Goal: Find specific page/section: Find specific page/section

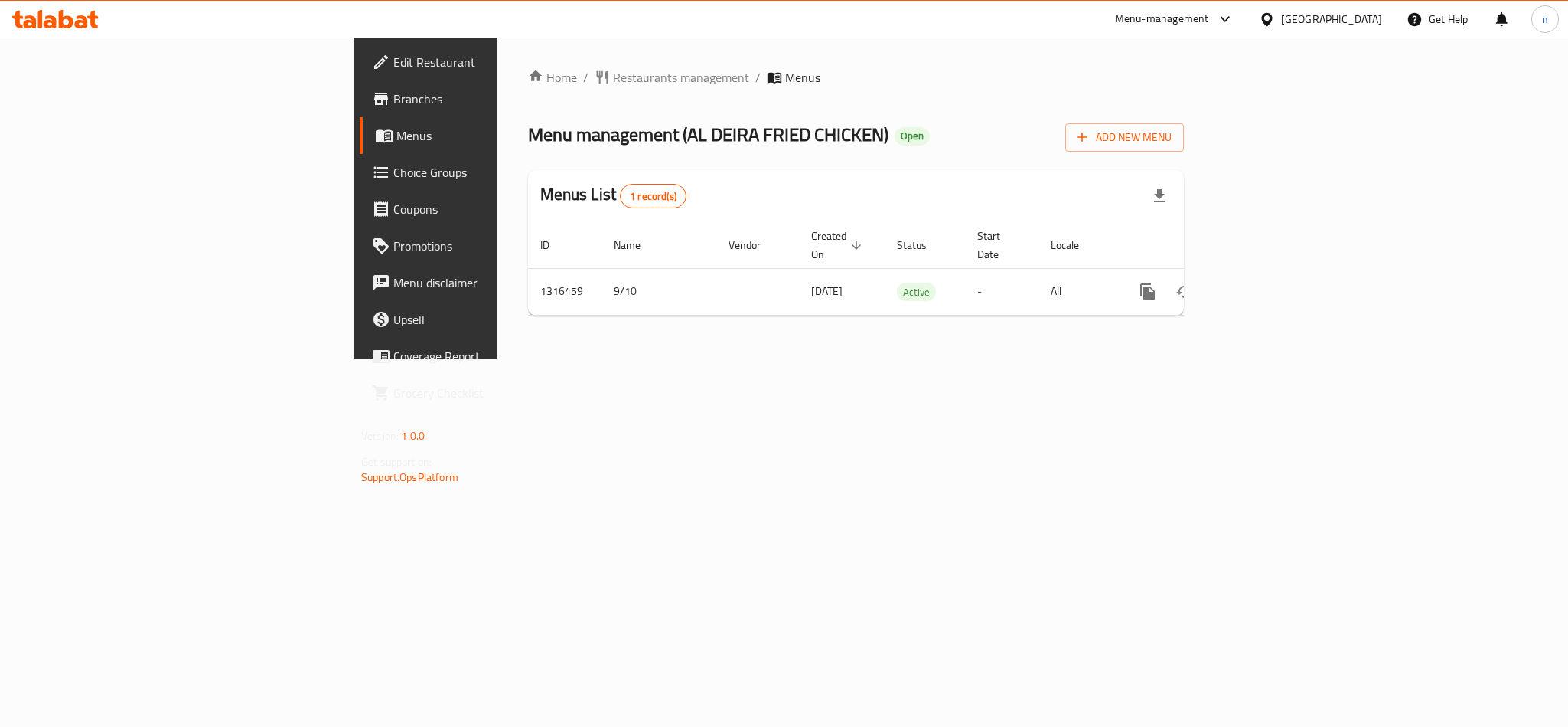
click at [393, 173] on span "Choice Groups" at bounding box center [498, 172] width 210 height 18
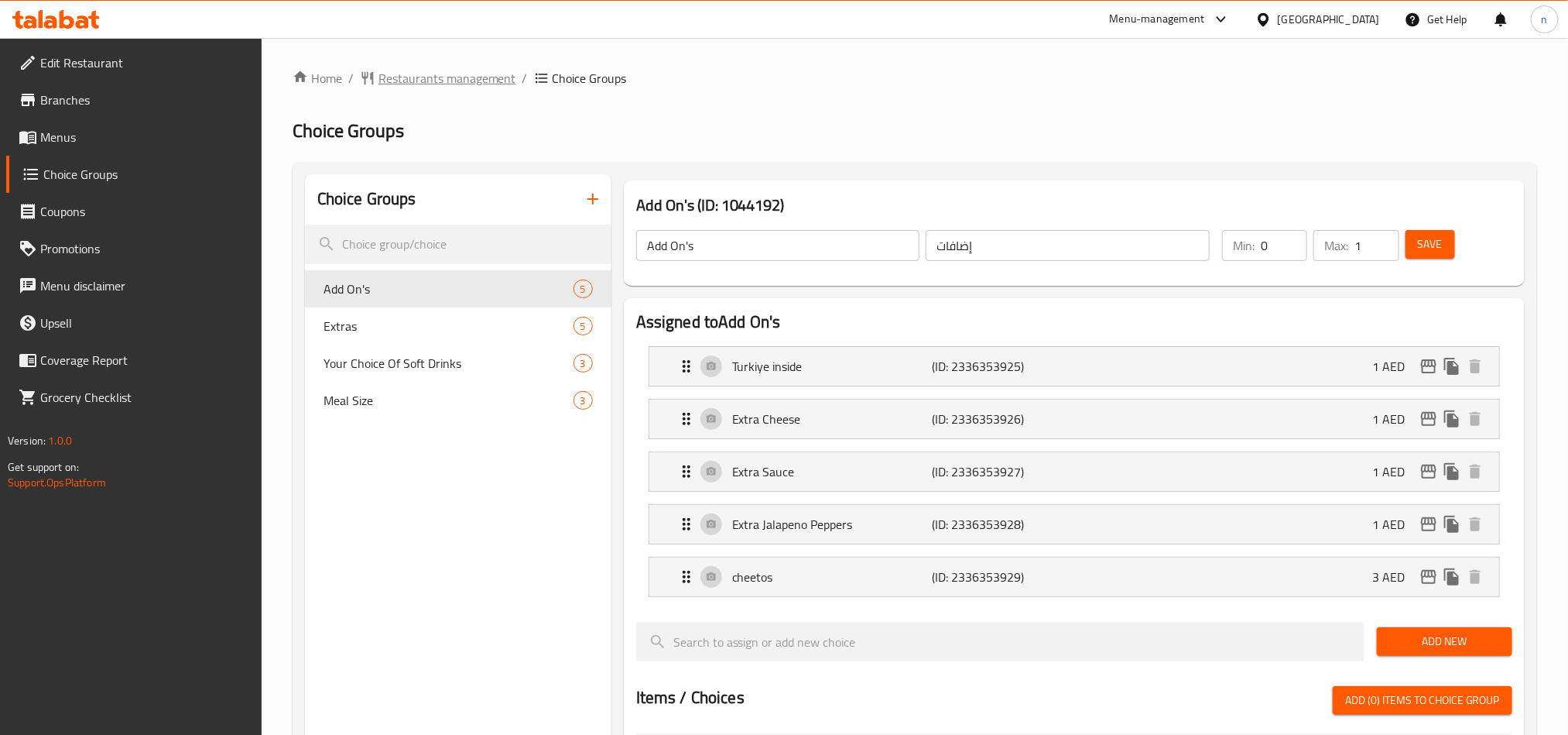
click at [479, 69] on span "Restaurants management" at bounding box center [447, 78] width 138 height 18
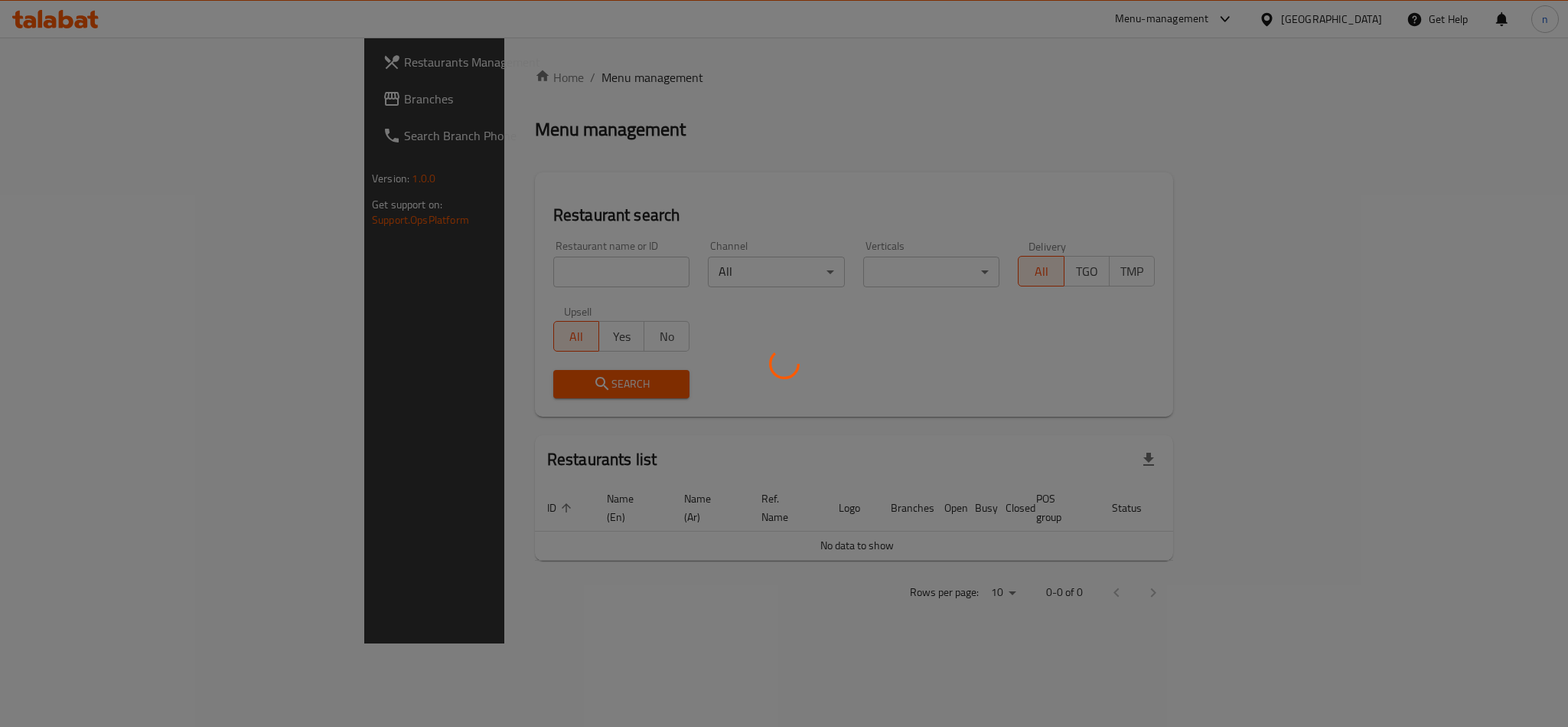
click at [425, 272] on div at bounding box center [784, 364] width 1568 height 727
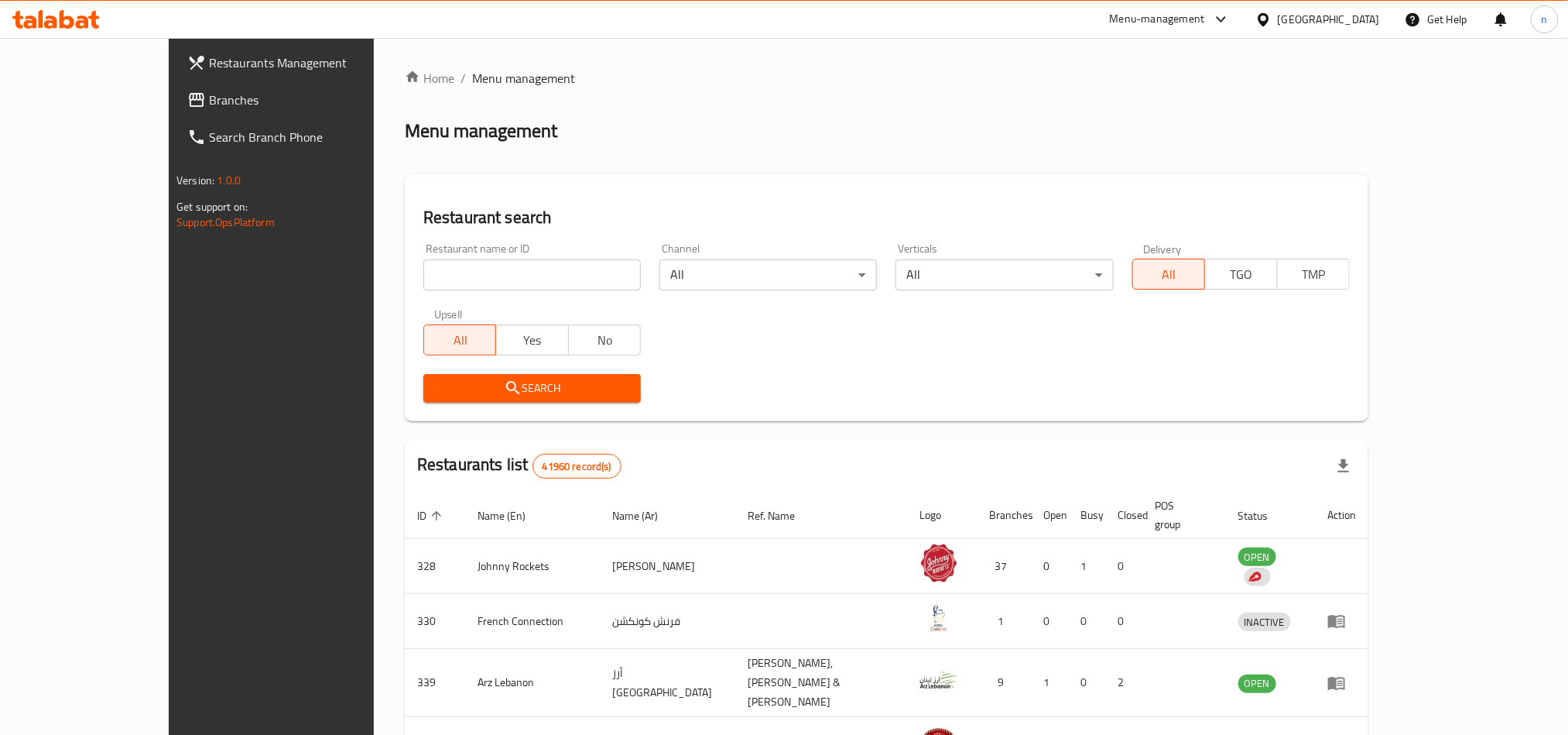
click at [430, 275] on input "search" at bounding box center [532, 275] width 218 height 31
paste input "707693"
type input "707693"
click button "Search" at bounding box center [532, 388] width 218 height 28
